Goal: Information Seeking & Learning: Learn about a topic

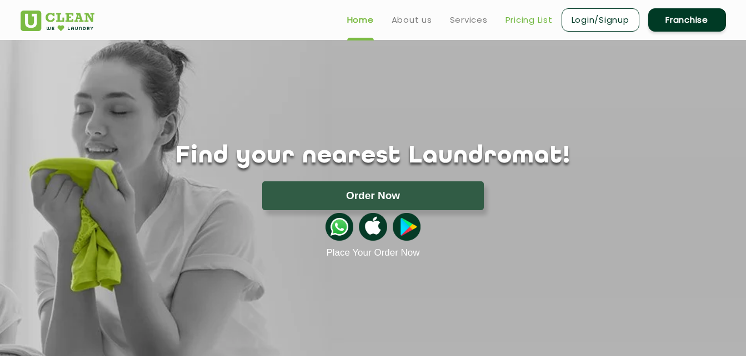
click at [522, 17] on link "Pricing List" at bounding box center [528, 19] width 47 height 13
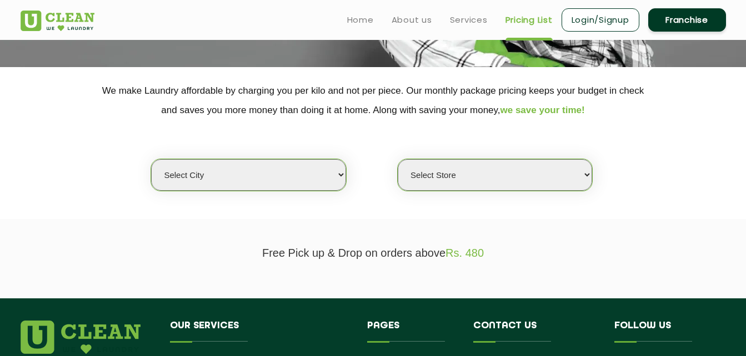
scroll to position [222, 0]
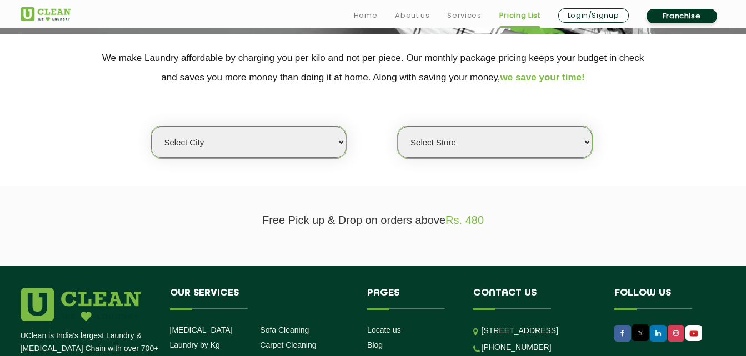
click at [283, 155] on select "Select city [GEOGRAPHIC_DATA] [GEOGRAPHIC_DATA] [GEOGRAPHIC_DATA] [GEOGRAPHIC_D…" at bounding box center [248, 143] width 194 height 32
select select "23"
click at [151, 127] on select "Select city [GEOGRAPHIC_DATA] [GEOGRAPHIC_DATA] [GEOGRAPHIC_DATA] [GEOGRAPHIC_D…" at bounding box center [248, 143] width 194 height 32
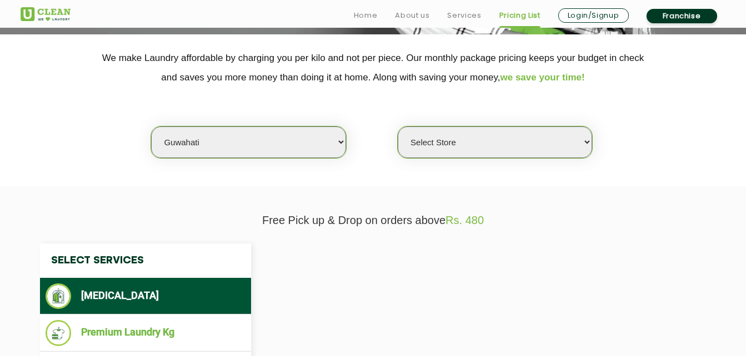
click at [470, 140] on select "Select Store UClean [PERSON_NAME] UClean Ghoramara UClean Narengi UClean Ulubar…" at bounding box center [495, 143] width 194 height 32
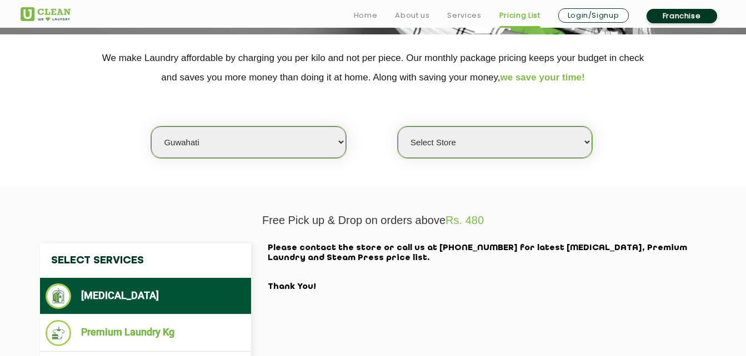
select select "550"
click at [398, 127] on select "Select Store UClean [PERSON_NAME] UClean Ghoramara UClean Narengi UClean Ulubar…" at bounding box center [495, 143] width 194 height 32
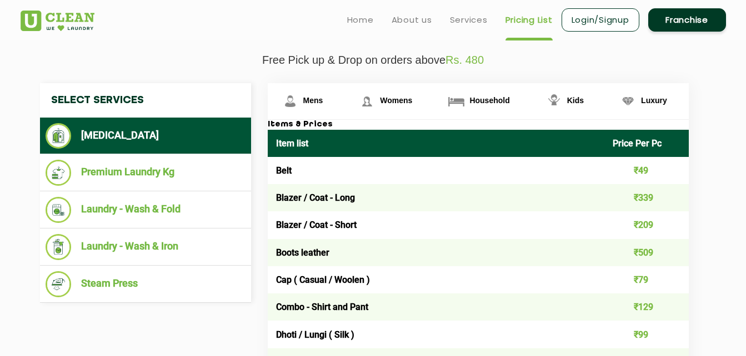
scroll to position [381, 0]
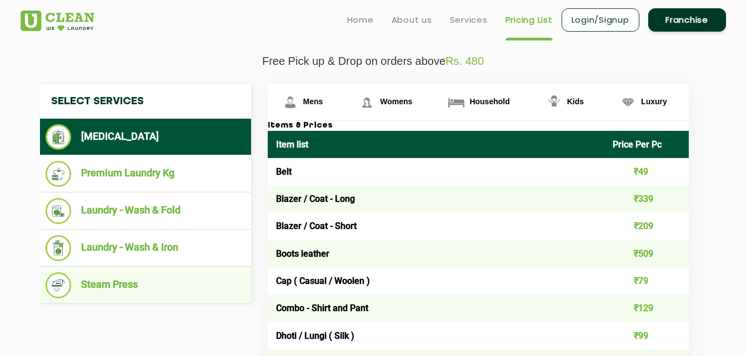
click at [141, 280] on li "Steam Press" at bounding box center [146, 286] width 200 height 26
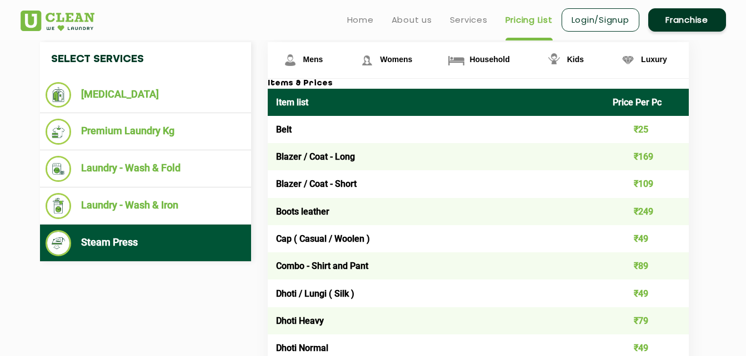
scroll to position [378, 0]
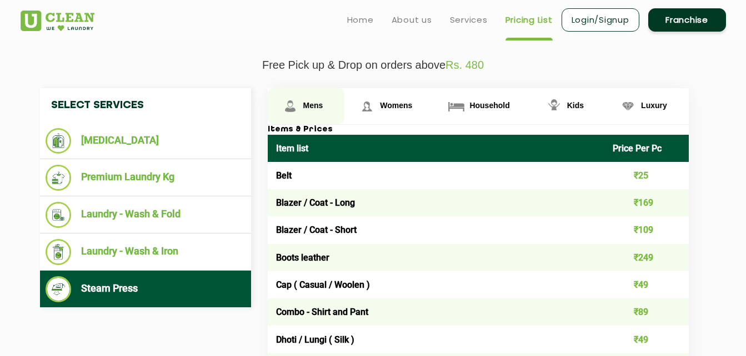
click at [311, 103] on span "Mens" at bounding box center [313, 105] width 20 height 9
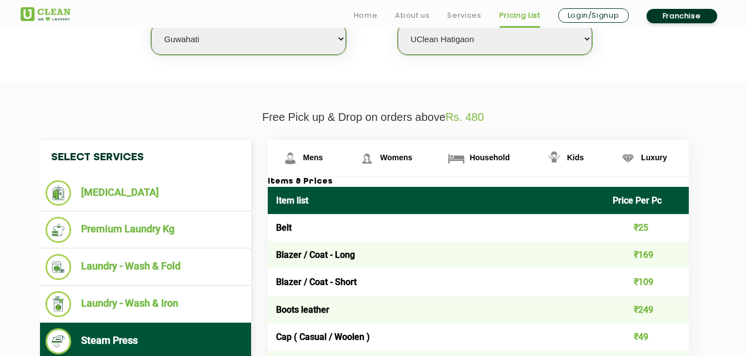
scroll to position [326, 0]
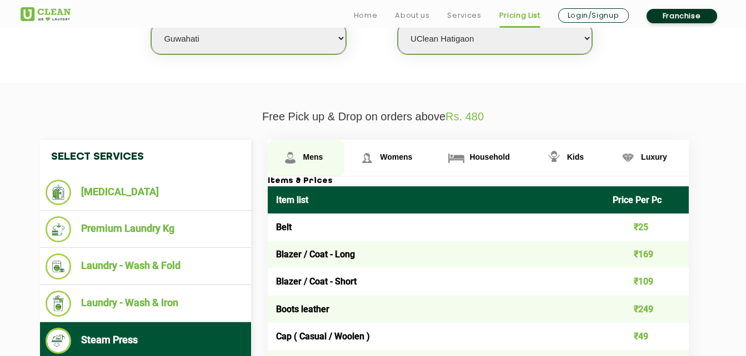
click at [306, 158] on span "Mens" at bounding box center [313, 157] width 20 height 9
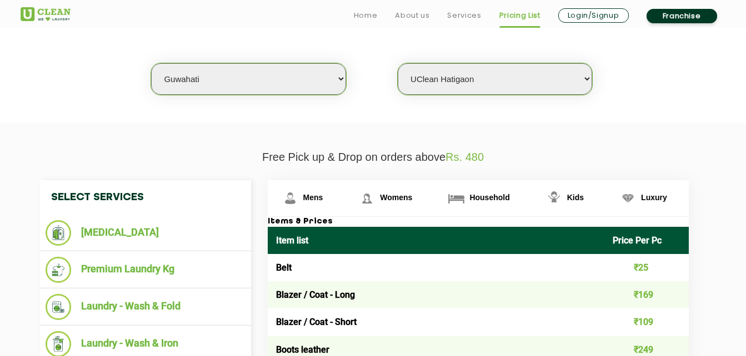
scroll to position [286, 0]
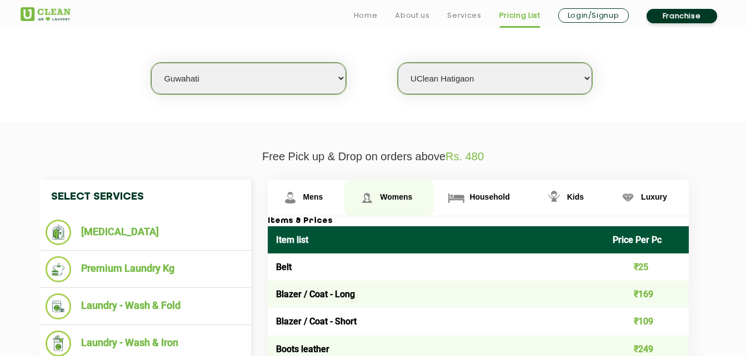
click at [389, 202] on span "Womens" at bounding box center [396, 197] width 32 height 9
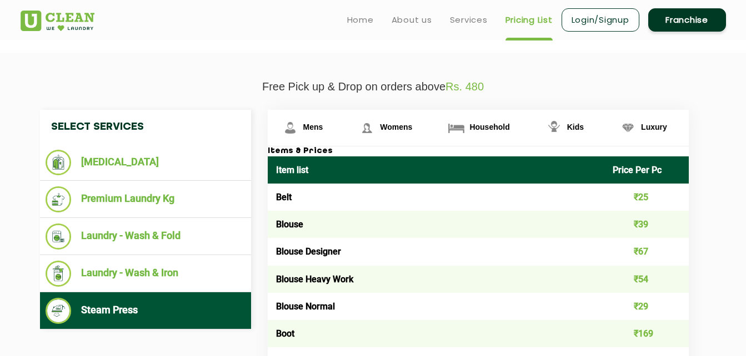
scroll to position [355, 0]
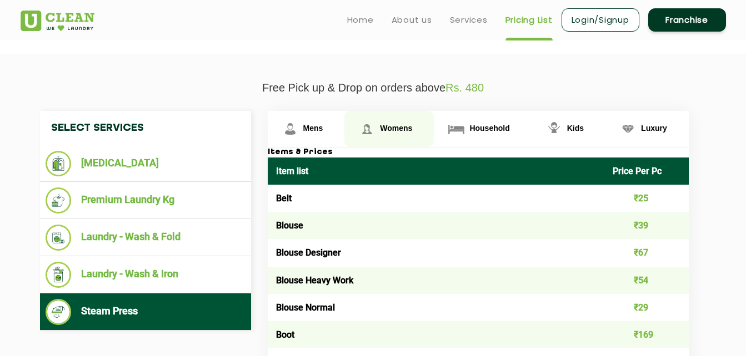
click at [390, 124] on span "Womens" at bounding box center [396, 128] width 32 height 9
click at [400, 130] on span "Womens" at bounding box center [396, 128] width 32 height 9
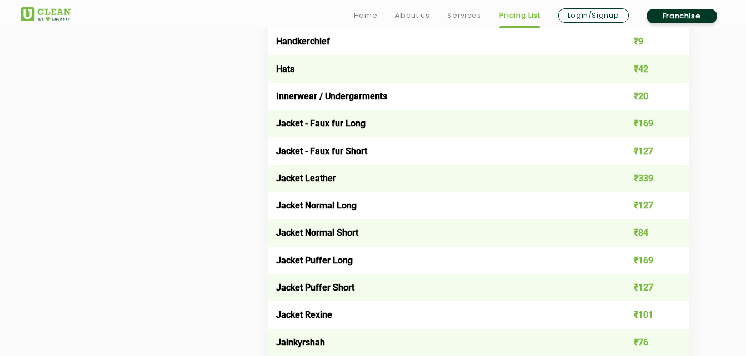
scroll to position [3332, 0]
